Goal: Task Accomplishment & Management: Manage account settings

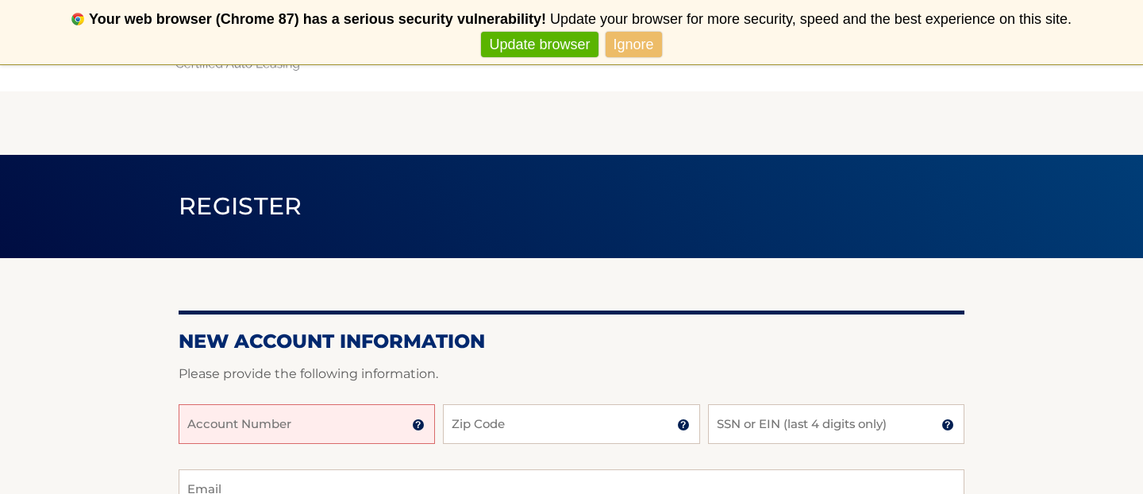
click at [351, 422] on input "Account Number" at bounding box center [307, 424] width 256 height 40
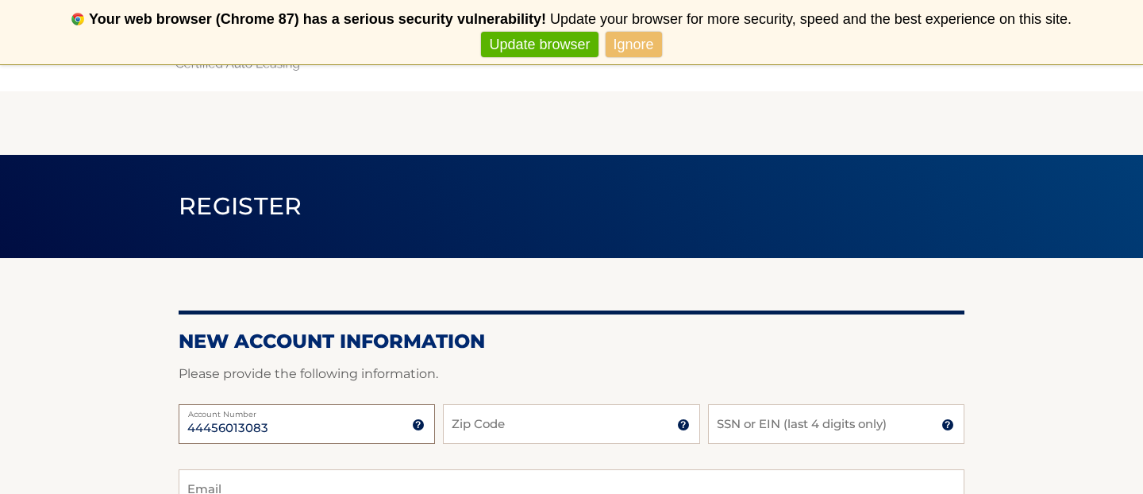
type input "44456013083"
click at [454, 426] on input "Zip Code" at bounding box center [571, 424] width 256 height 40
type input "11218"
type input "mrs.bowen154@gmail.com"
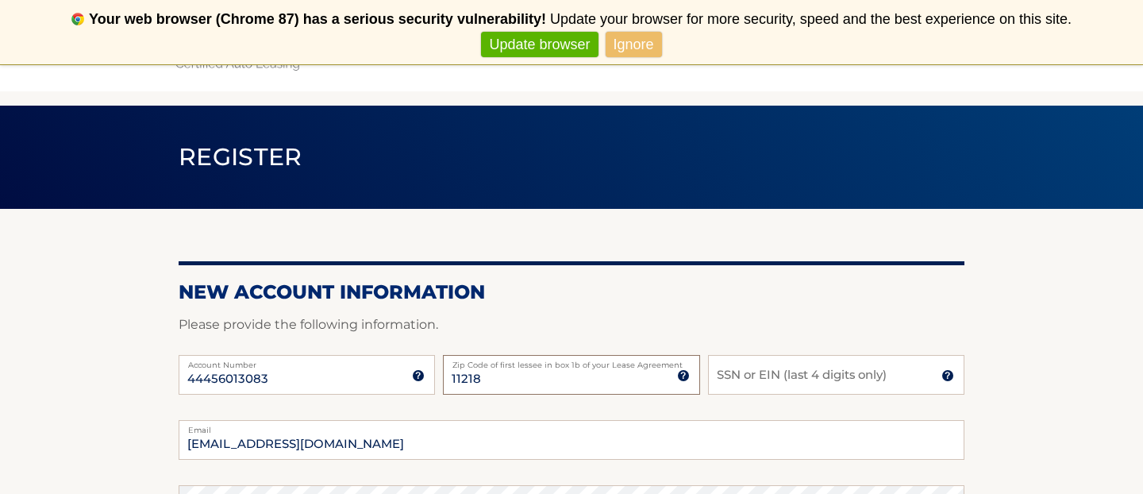
scroll to position [54, 0]
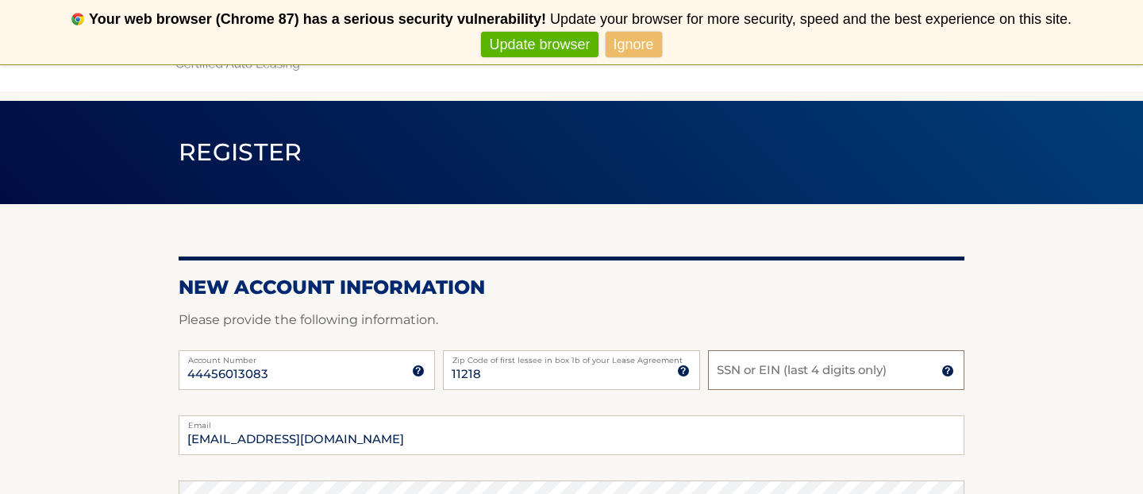
click at [763, 371] on input "SSN or EIN (last 4 digits only)" at bounding box center [836, 370] width 256 height 40
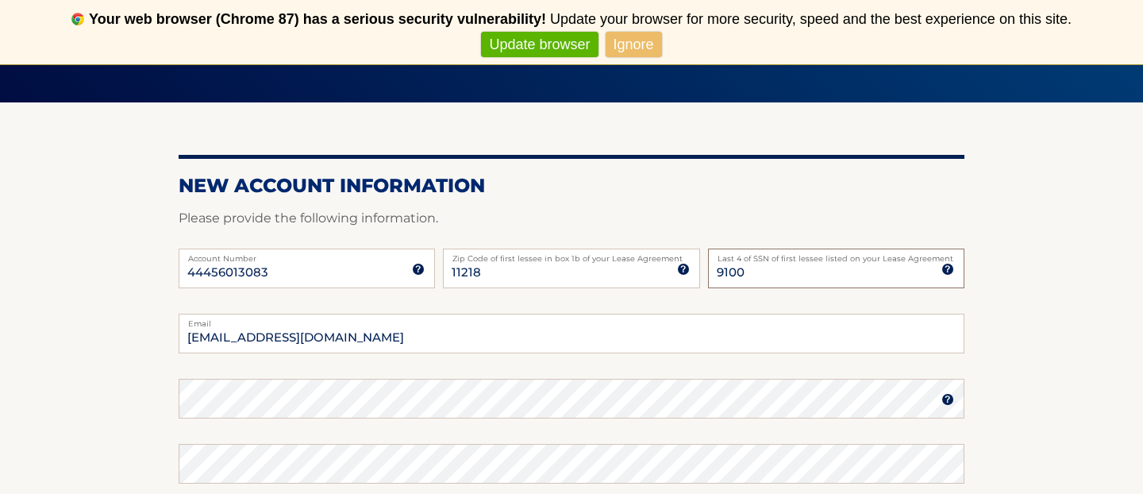
scroll to position [163, 0]
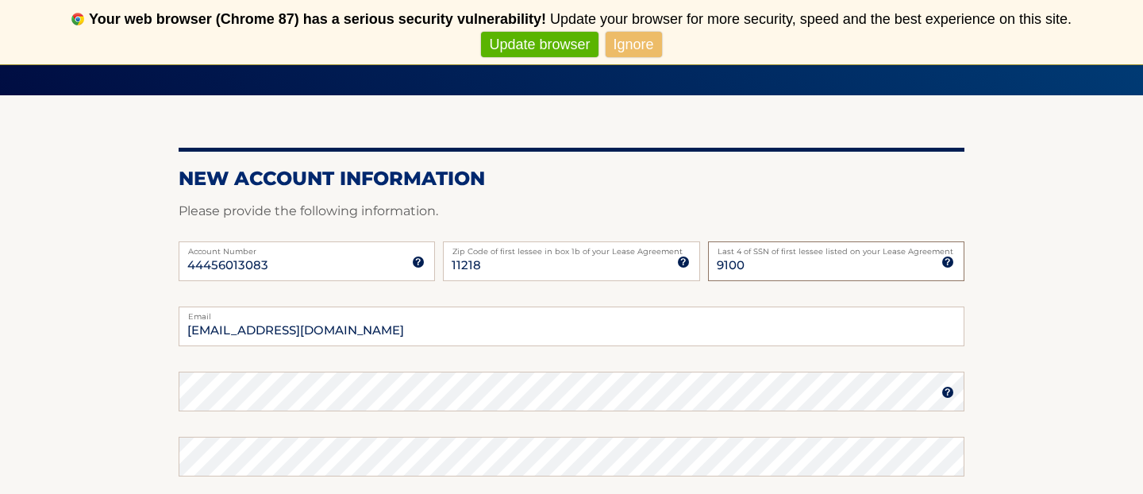
type input "9100"
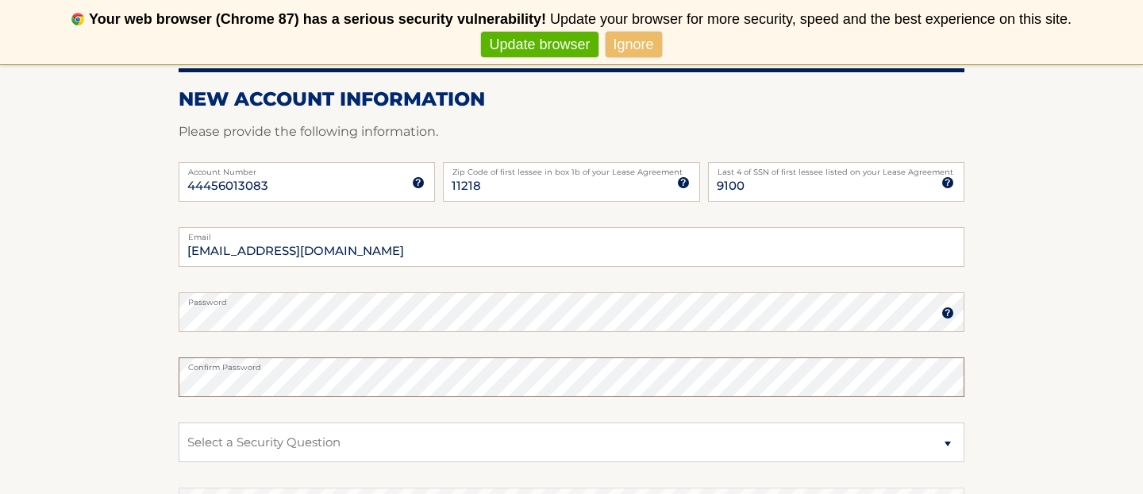
scroll to position [254, 0]
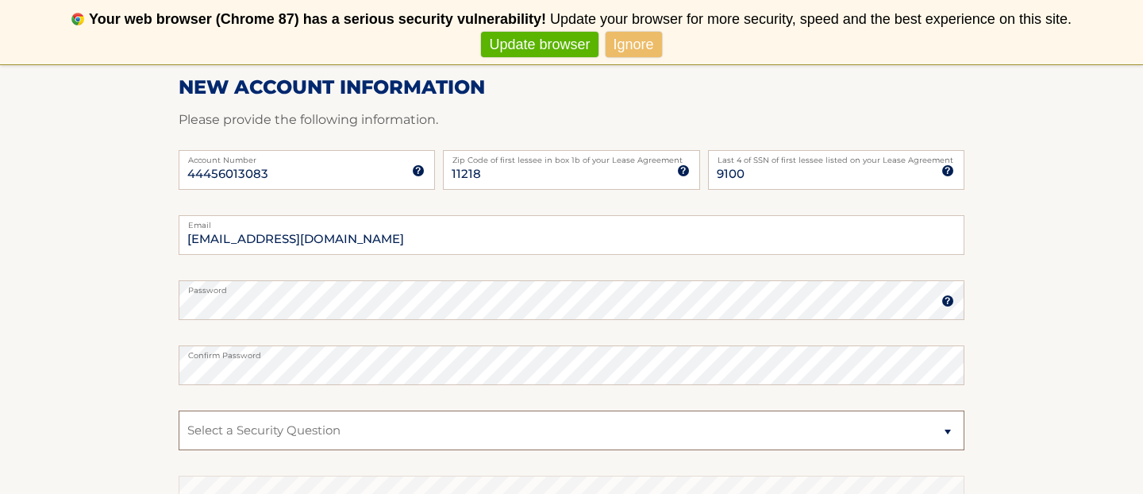
click at [305, 435] on select "Select a Security Question What was the name of your elementary school? What is…" at bounding box center [572, 431] width 786 height 40
select select "5"
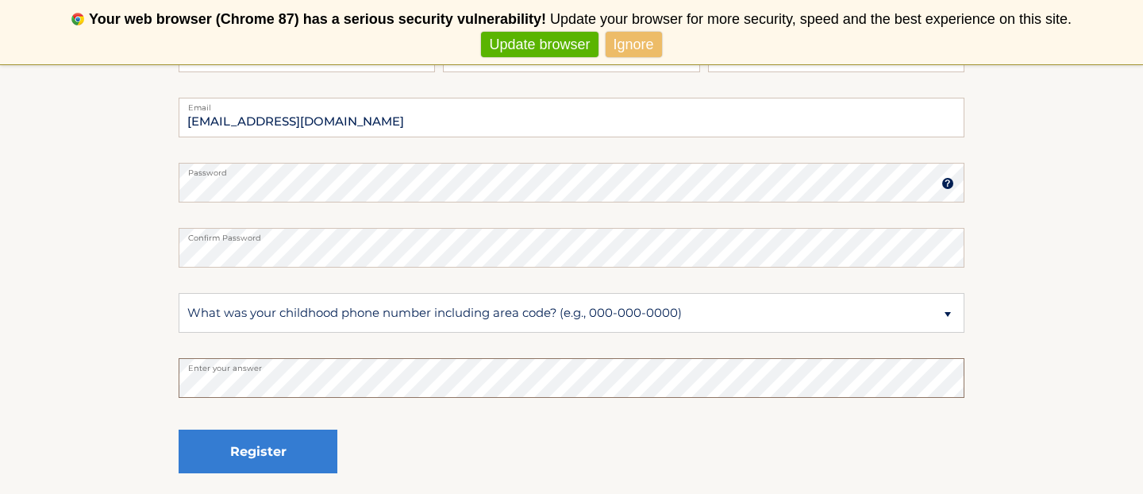
scroll to position [387, 0]
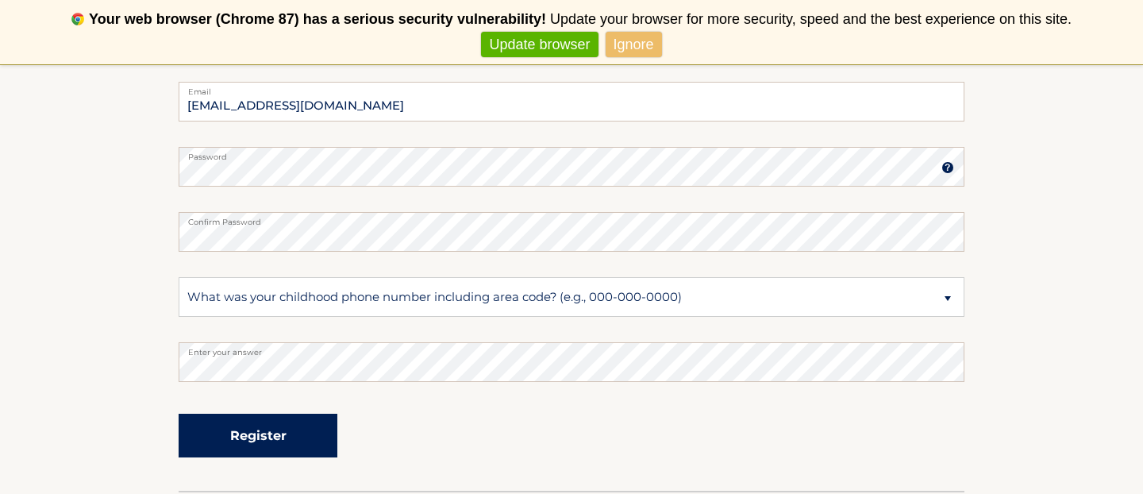
click at [296, 441] on button "Register" at bounding box center [258, 436] width 159 height 44
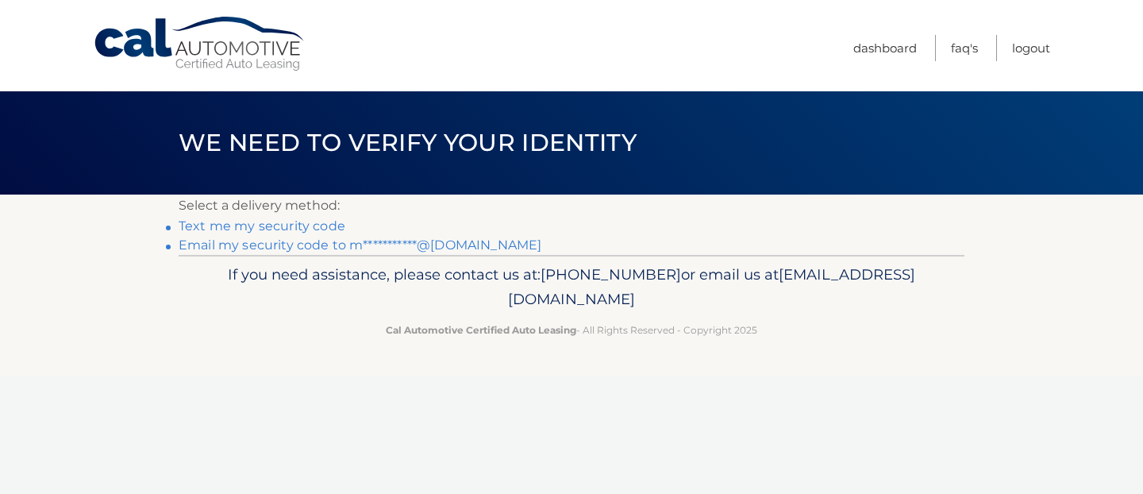
click at [322, 226] on link "Text me my security code" at bounding box center [262, 225] width 167 height 15
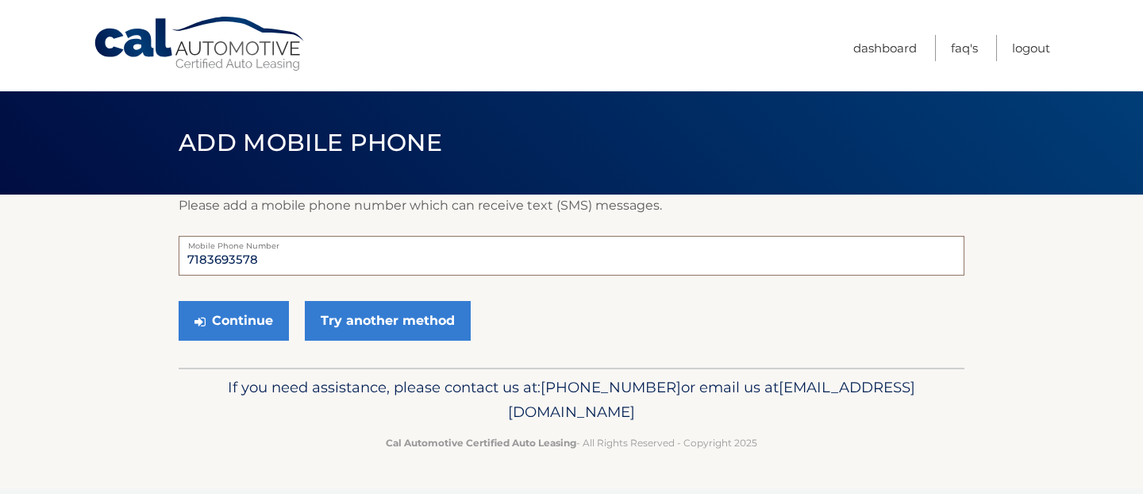
drag, startPoint x: 306, startPoint y: 256, endPoint x: 202, endPoint y: 259, distance: 104.0
click at [202, 259] on input "7183693578" at bounding box center [572, 256] width 786 height 40
type input "7186147774"
click at [251, 324] on button "Continue" at bounding box center [234, 321] width 110 height 40
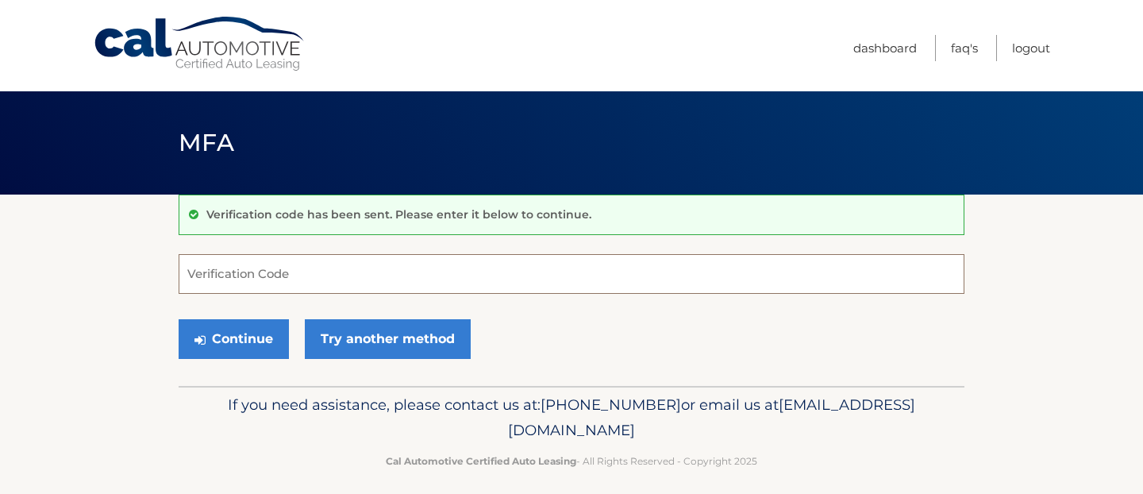
click at [361, 283] on input "Verification Code" at bounding box center [572, 274] width 786 height 40
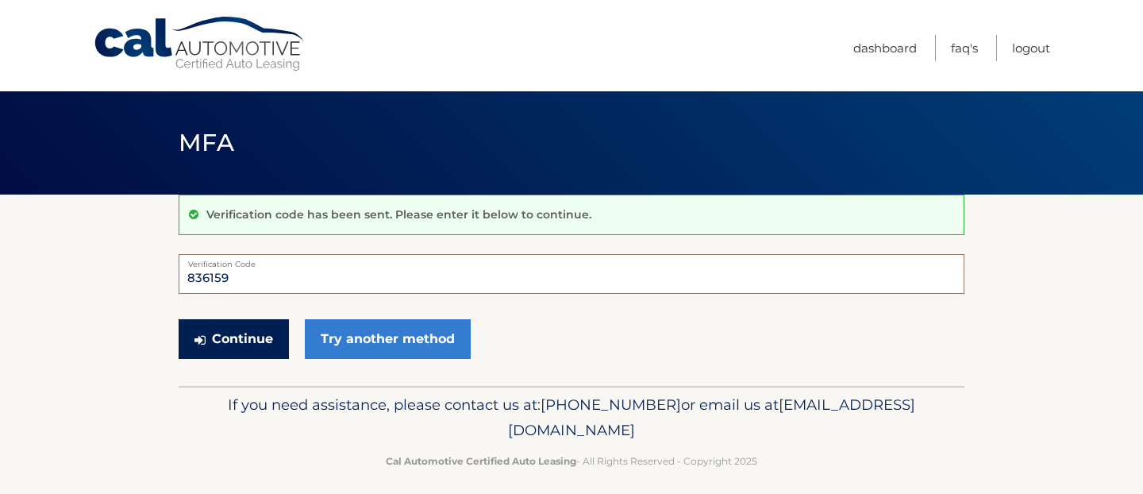
type input "836159"
click at [232, 338] on button "Continue" at bounding box center [234, 339] width 110 height 40
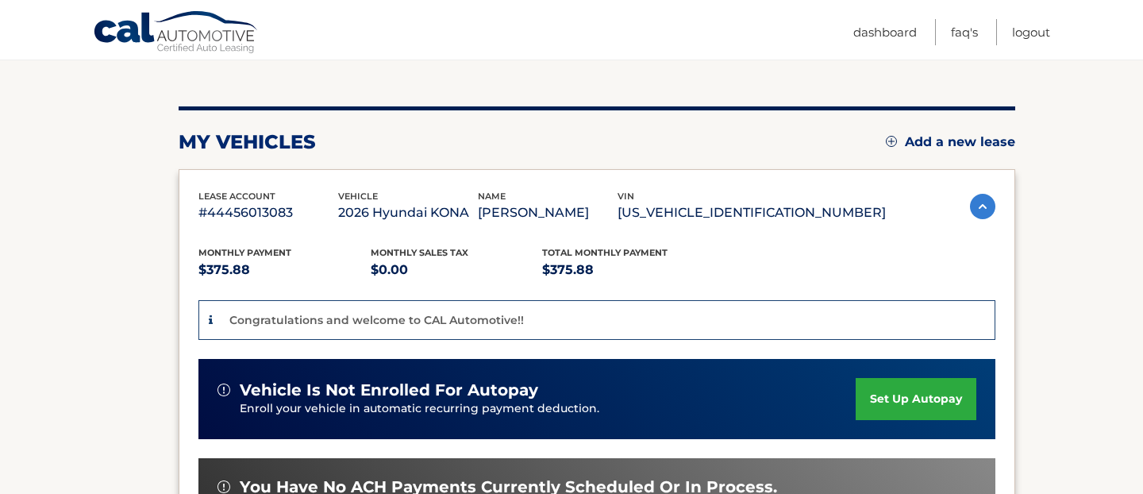
scroll to position [176, 0]
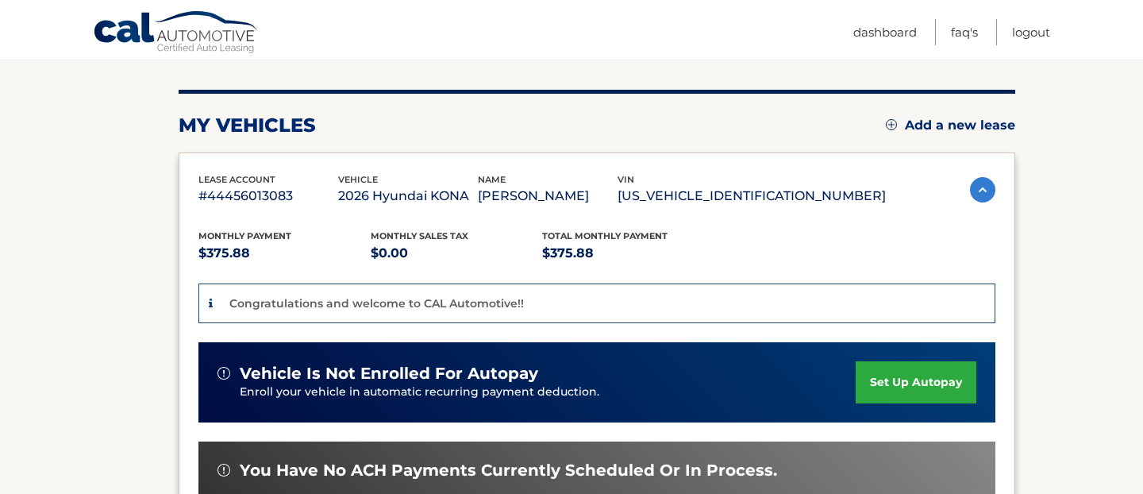
click at [946, 384] on link "set up autopay" at bounding box center [916, 382] width 121 height 42
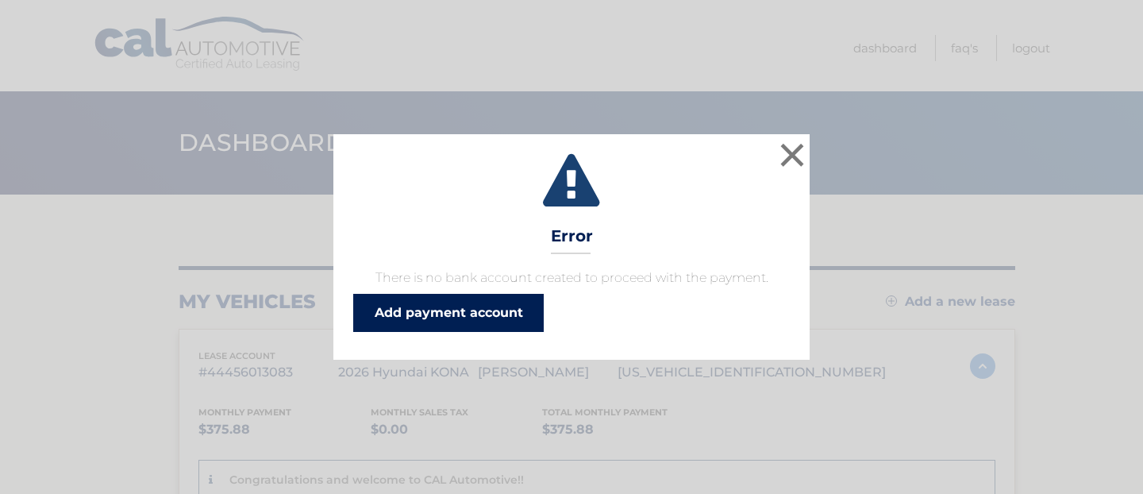
click at [496, 317] on link "Add payment account" at bounding box center [448, 313] width 191 height 38
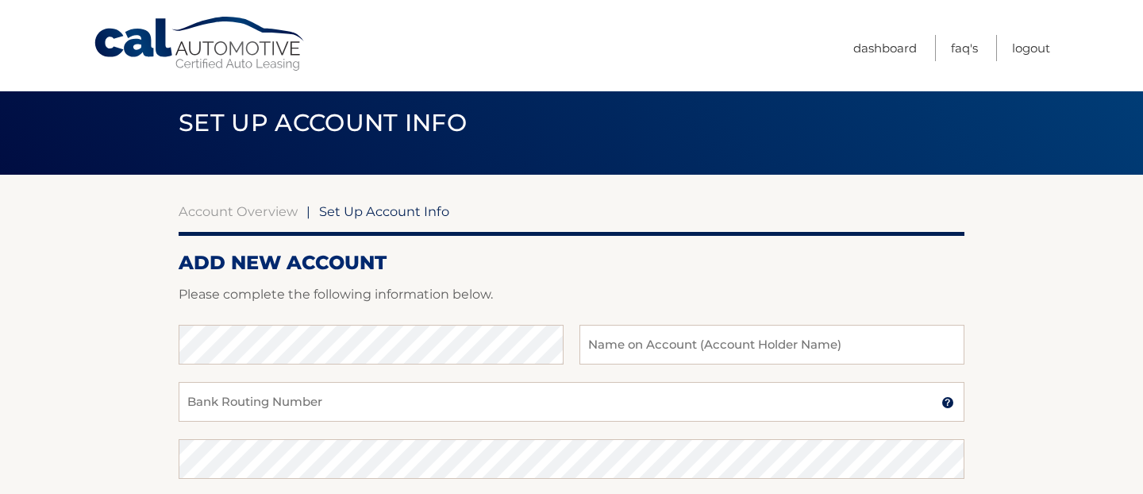
scroll to position [27, 0]
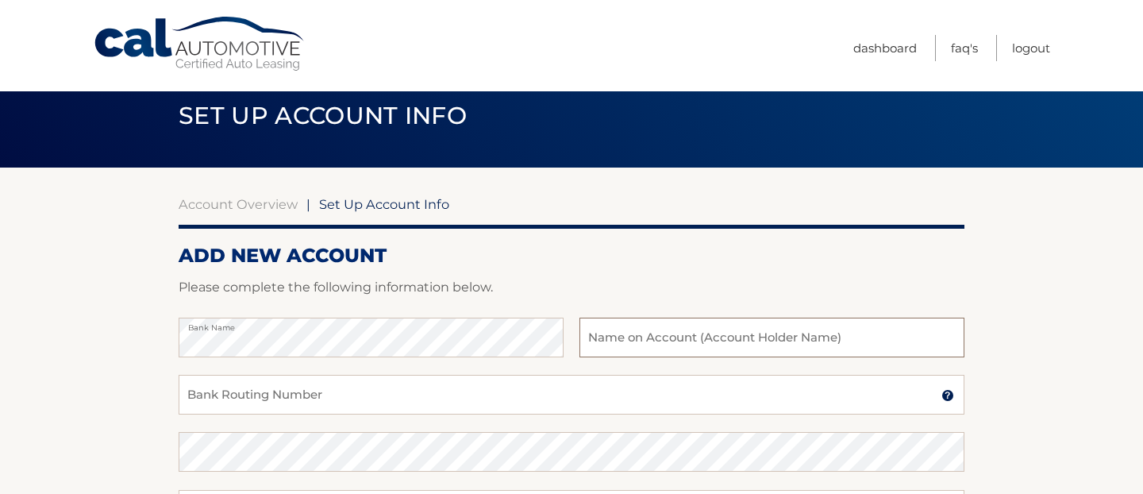
click at [612, 332] on input "text" at bounding box center [772, 338] width 385 height 40
type input "[PERSON_NAME]"
click at [337, 399] on input "Bank Routing Number" at bounding box center [572, 395] width 786 height 40
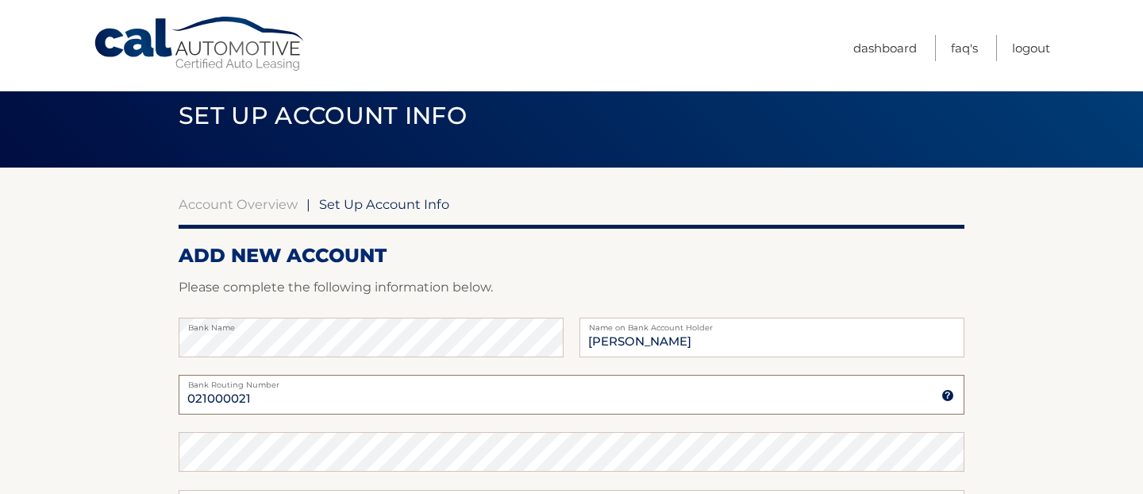
type input "021000021"
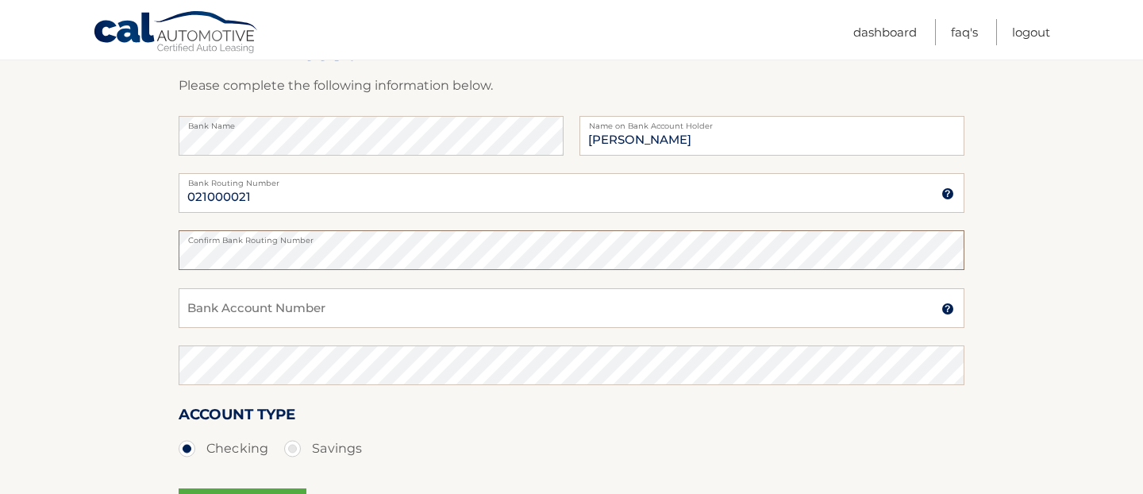
scroll to position [231, 0]
click at [392, 299] on input "Bank Account Number" at bounding box center [572, 306] width 786 height 40
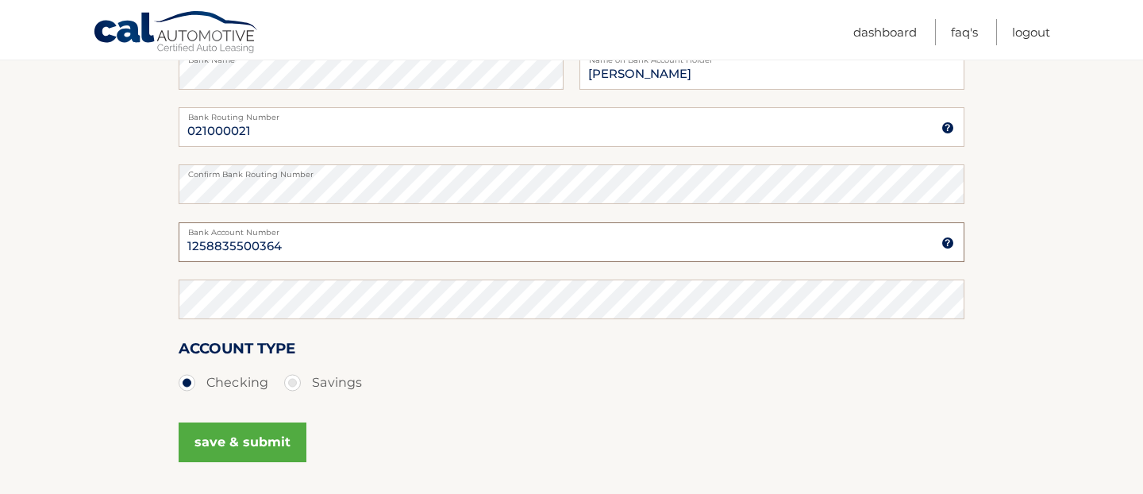
scroll to position [302, 0]
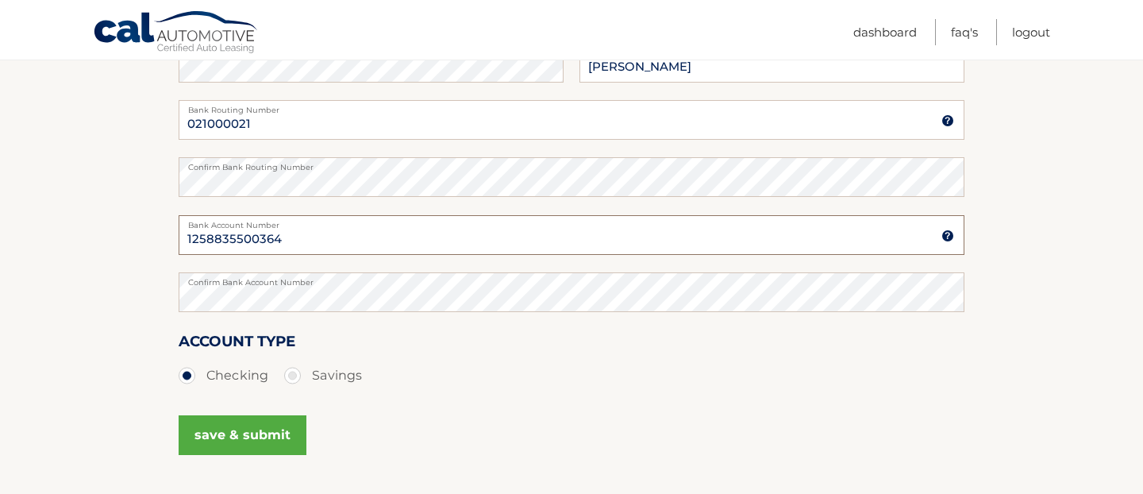
click at [291, 237] on input "1258835500364" at bounding box center [572, 235] width 786 height 40
type input "125883550"
click at [262, 440] on button "save & submit" at bounding box center [243, 435] width 128 height 40
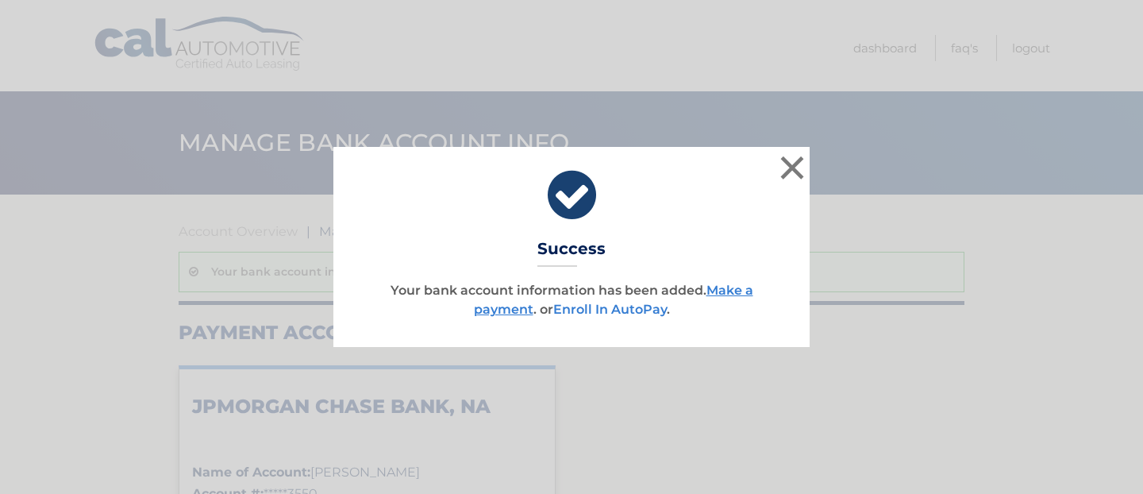
click at [644, 310] on link "Enroll In AutoPay" at bounding box center [610, 309] width 114 height 15
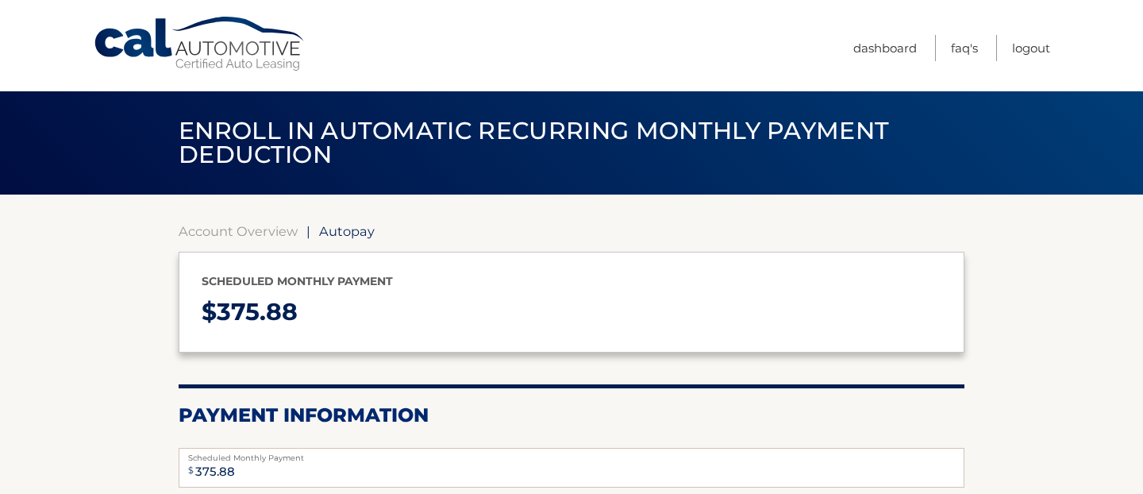
select select "YWI5MjFjNzAtNjMyNi00ZjY5LWI3MzYtM2VlNTYxMmEyNDRi"
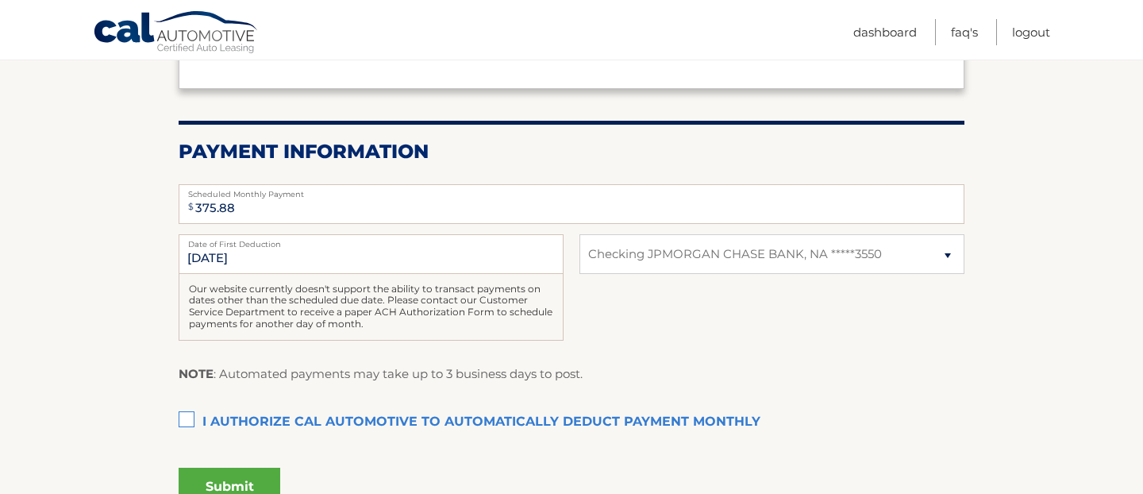
scroll to position [269, 0]
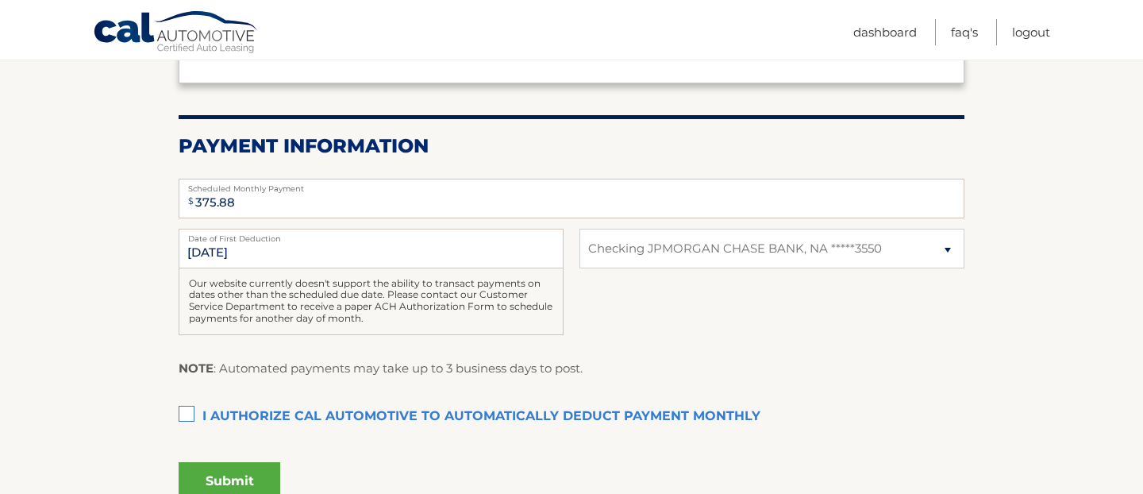
click at [194, 411] on label "I authorize cal automotive to automatically deduct payment monthly This checkbo…" at bounding box center [572, 417] width 786 height 32
click at [0, 0] on input "I authorize cal automotive to automatically deduct payment monthly This checkbo…" at bounding box center [0, 0] width 0 height 0
click at [226, 478] on button "Submit" at bounding box center [230, 481] width 102 height 38
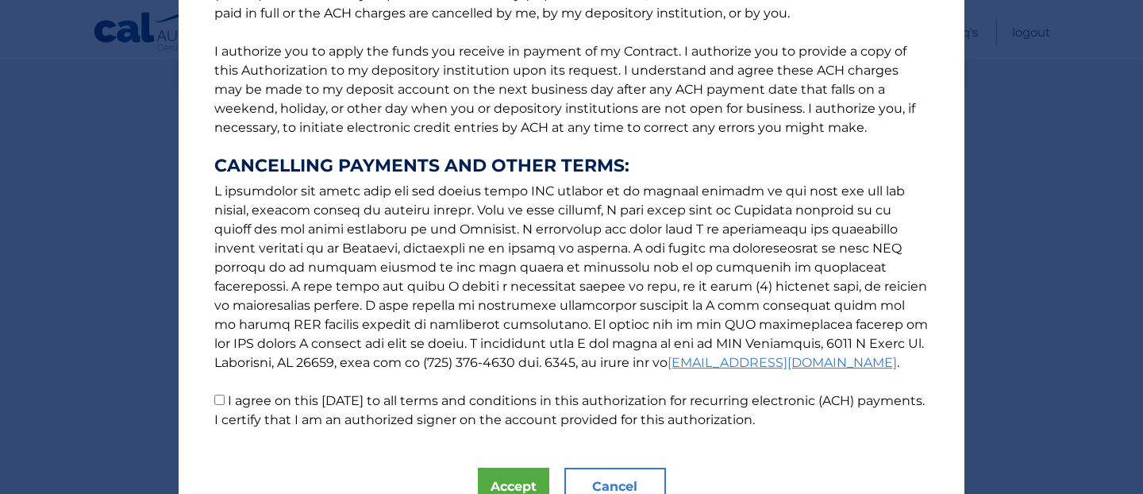
scroll to position [189, 0]
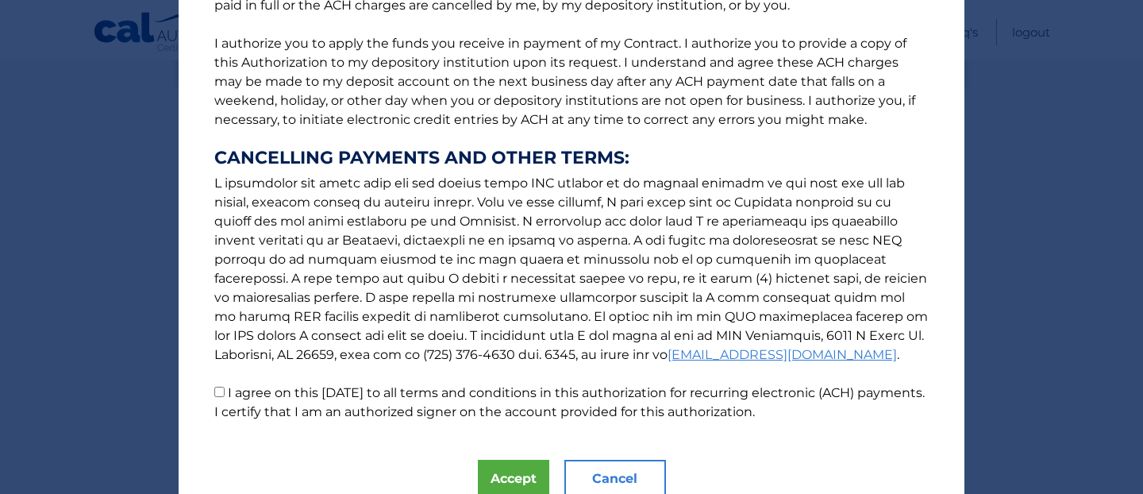
click at [224, 394] on p "The words "I" "me" and "my" mean any identified Customer who signs this Authori…" at bounding box center [572, 133] width 746 height 578
click at [217, 392] on input "I agree on this [DATE] to all terms and conditions in this authorization for re…" at bounding box center [219, 392] width 10 height 10
checkbox input "true"
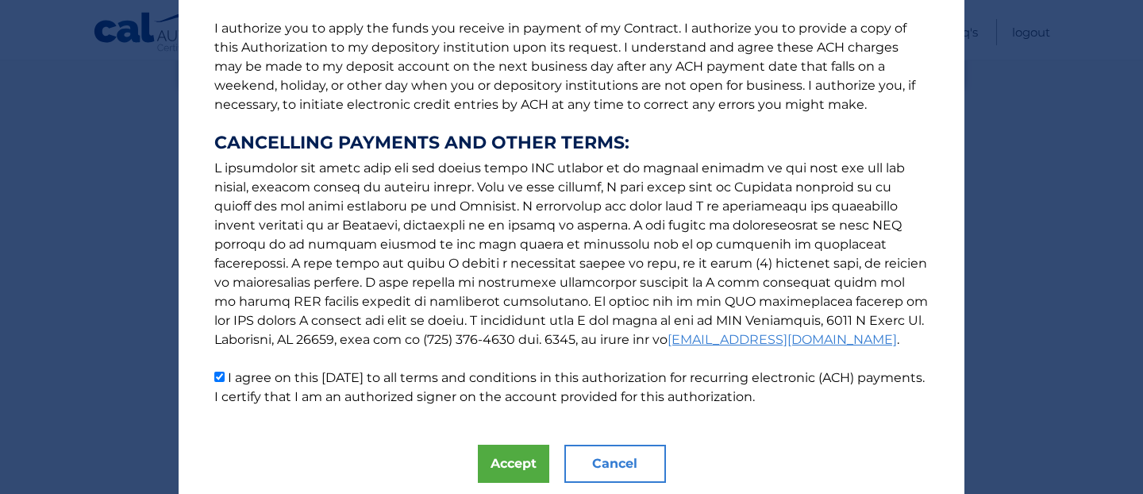
scroll to position [256, 0]
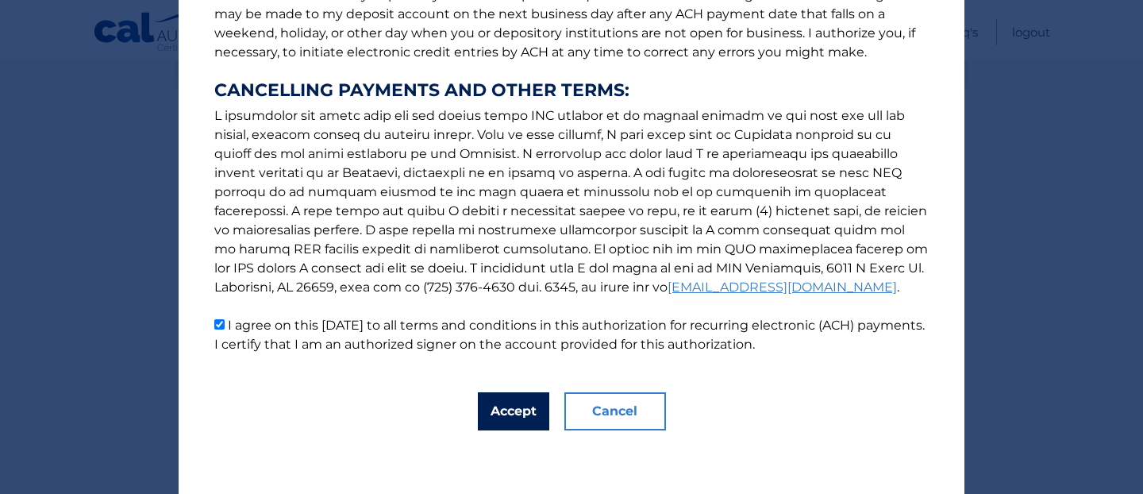
click at [530, 411] on button "Accept" at bounding box center [513, 411] width 71 height 38
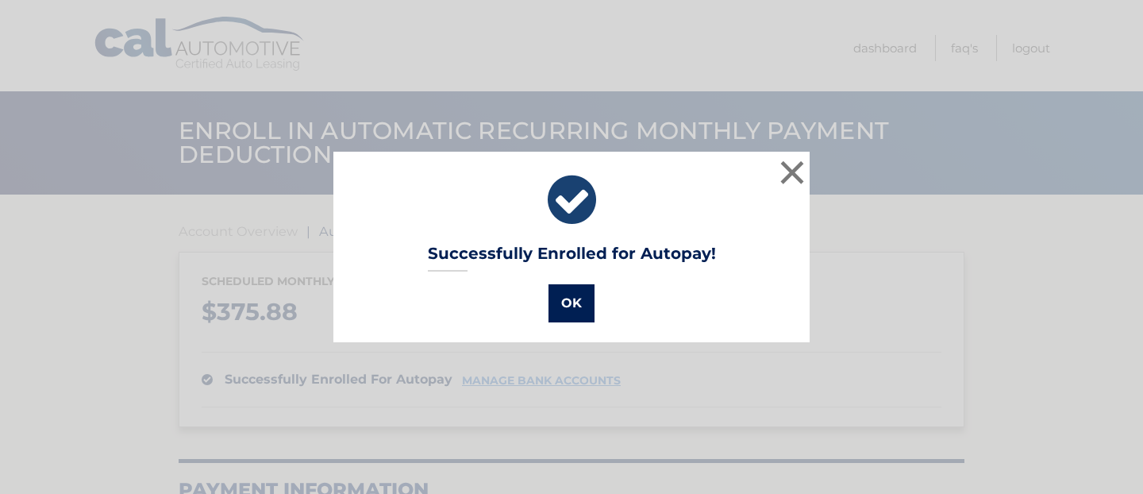
click at [576, 310] on button "OK" at bounding box center [572, 303] width 46 height 38
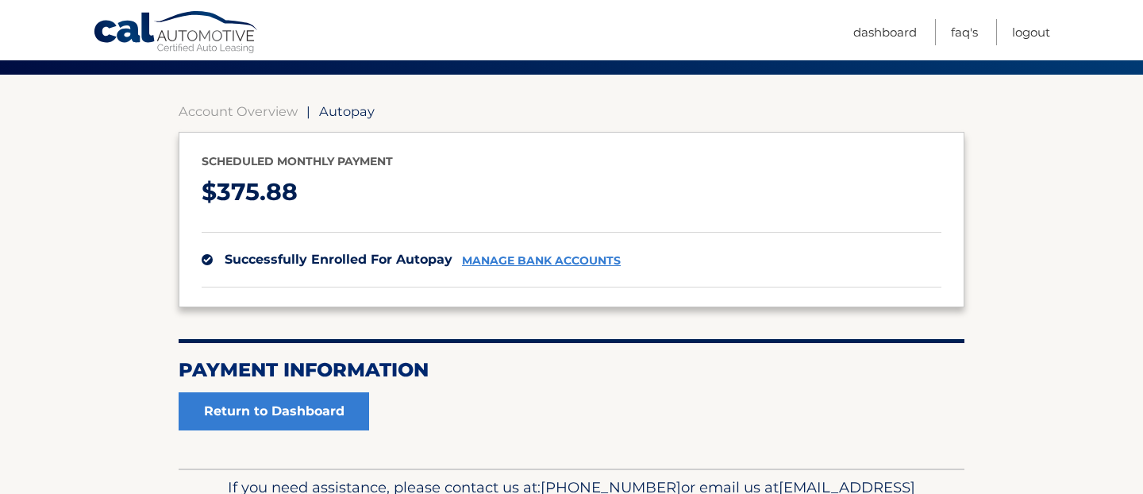
scroll to position [212, 0]
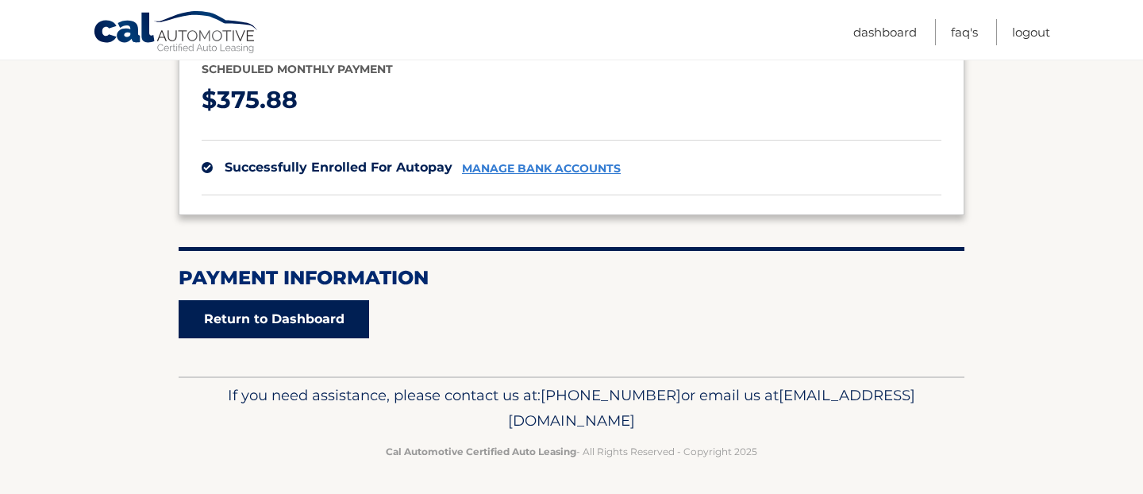
click at [291, 322] on link "Return to Dashboard" at bounding box center [274, 319] width 191 height 38
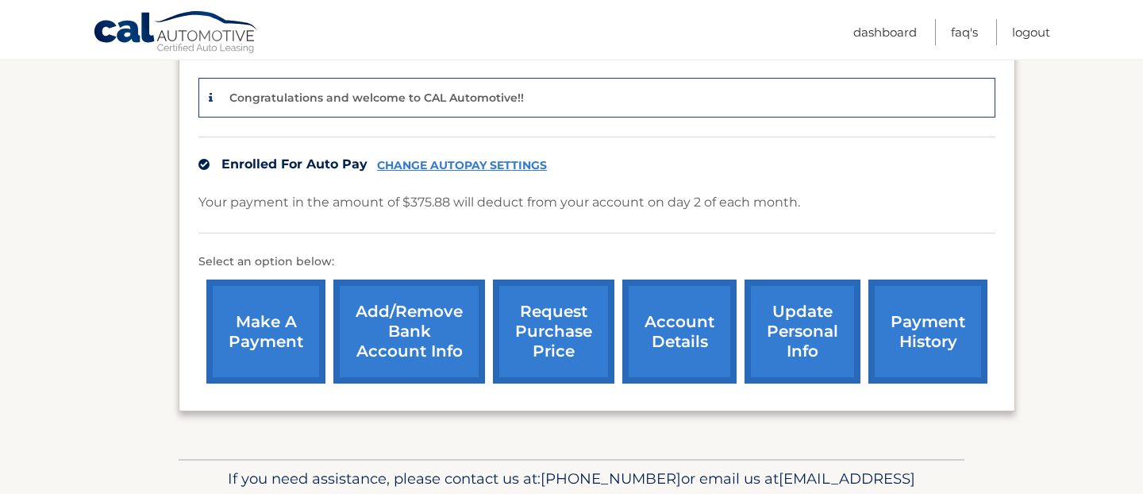
scroll to position [384, 0]
